Goal: Transaction & Acquisition: Purchase product/service

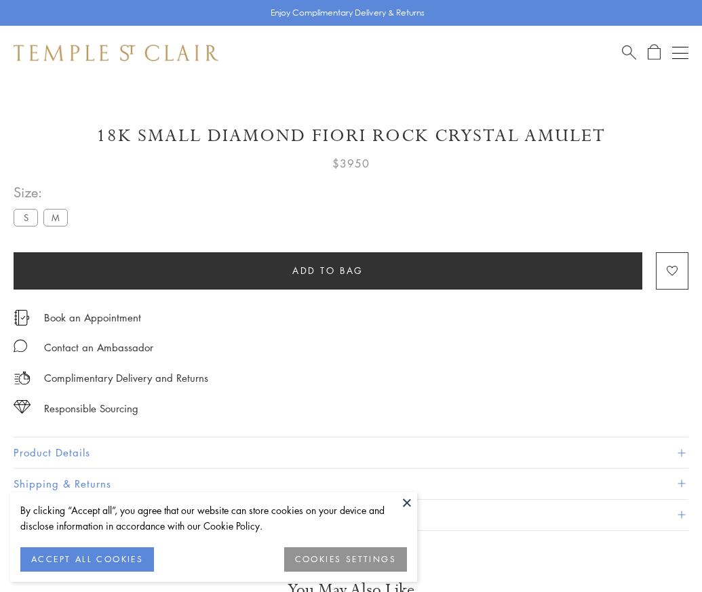
click at [327, 270] on span "Add to bag" at bounding box center [327, 270] width 71 height 15
